Goal: Obtain resource: Download file/media

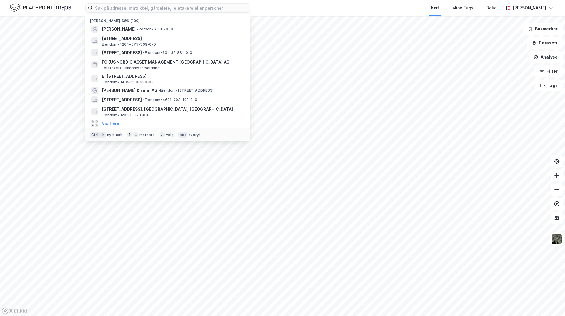
click at [115, 9] on input at bounding box center [171, 8] width 157 height 9
click at [131, 76] on span "B. [STREET_ADDRESS]" at bounding box center [172, 76] width 141 height 7
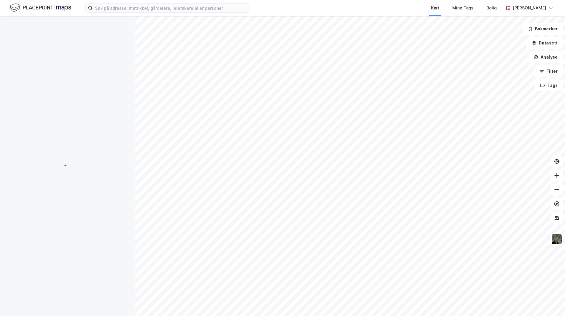
scroll to position [1, 0]
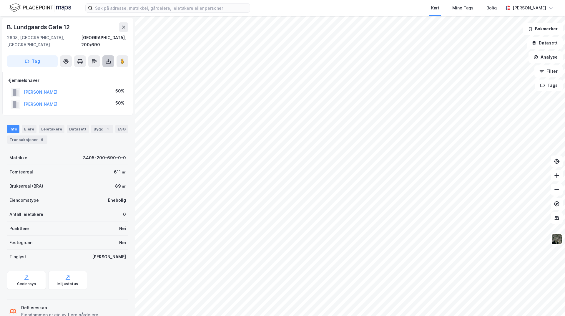
click at [107, 58] on icon at bounding box center [108, 61] width 6 height 6
click at [94, 71] on div "Last ned grunnbok" at bounding box center [79, 73] width 34 height 5
